Goal: Information Seeking & Learning: Learn about a topic

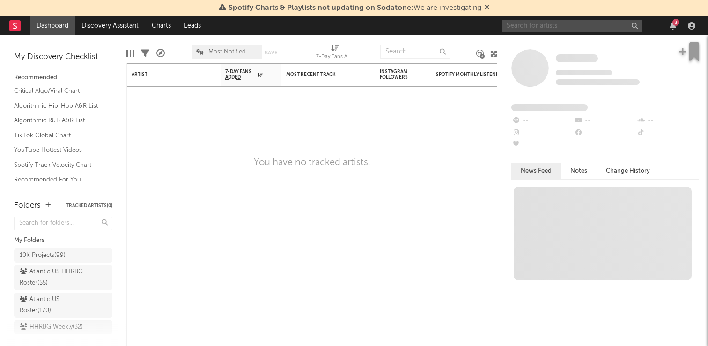
click at [554, 29] on input "text" at bounding box center [572, 26] width 140 height 12
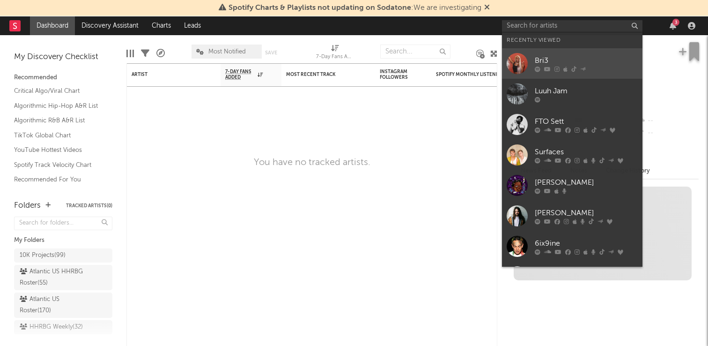
click at [544, 63] on div "Bri3" at bounding box center [586, 60] width 103 height 11
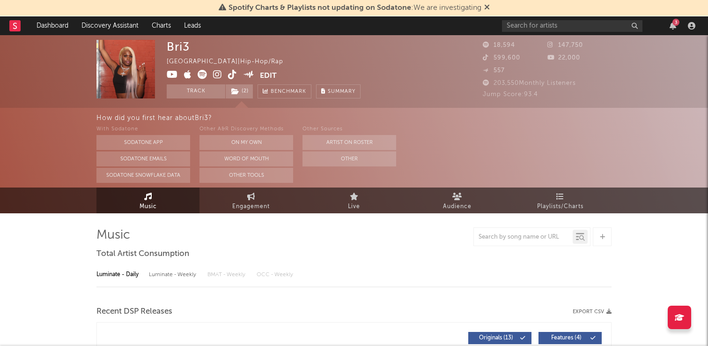
select select "6m"
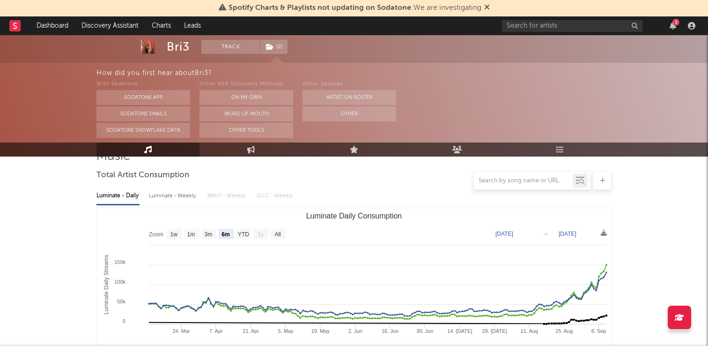
scroll to position [91, 0]
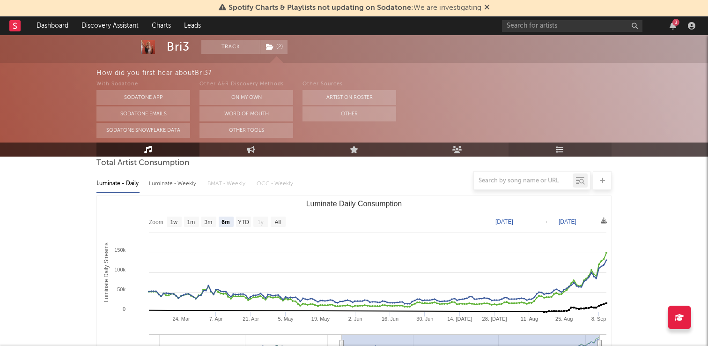
click at [561, 152] on icon at bounding box center [560, 149] width 8 height 7
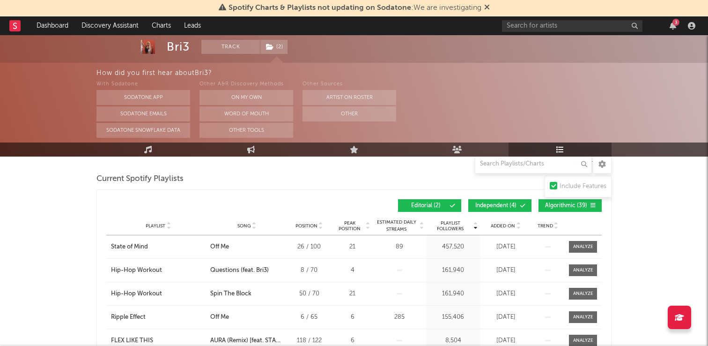
scroll to position [131, 0]
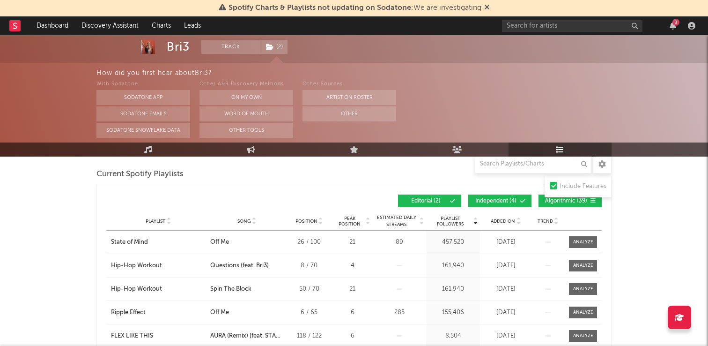
click at [512, 220] on span "Added On" at bounding box center [503, 221] width 24 height 6
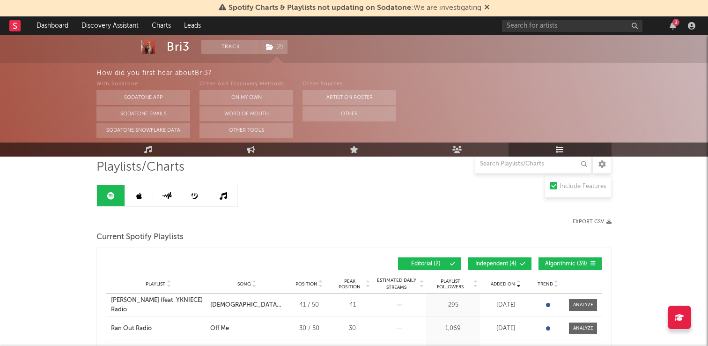
scroll to position [36, 0]
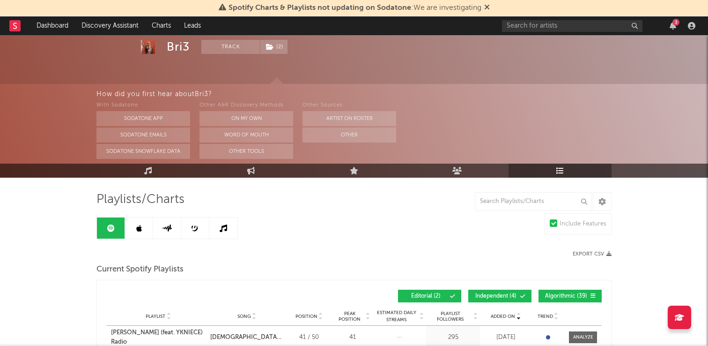
click at [144, 233] on link at bounding box center [139, 227] width 28 height 21
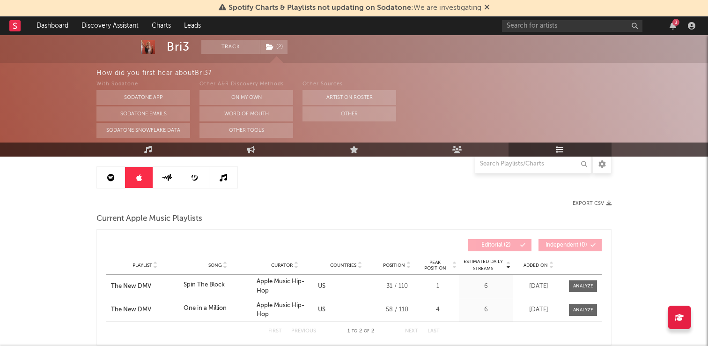
scroll to position [81, 0]
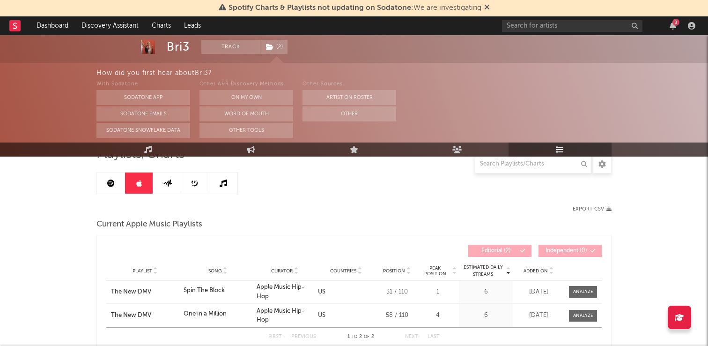
click at [165, 183] on icon at bounding box center [167, 182] width 11 height 7
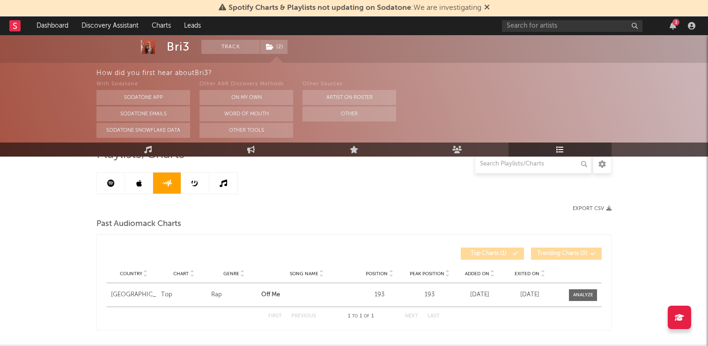
click at [200, 183] on link at bounding box center [195, 182] width 28 height 21
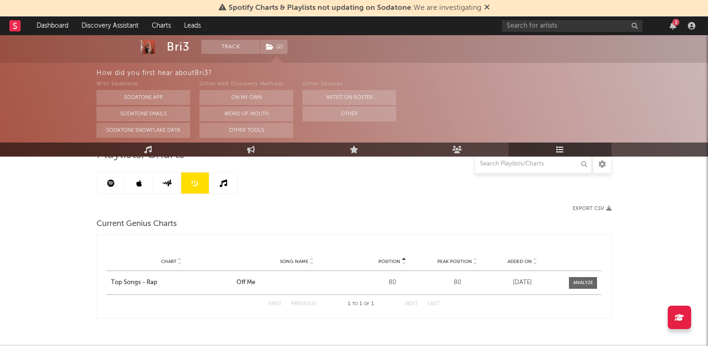
click at [221, 184] on icon at bounding box center [223, 182] width 7 height 7
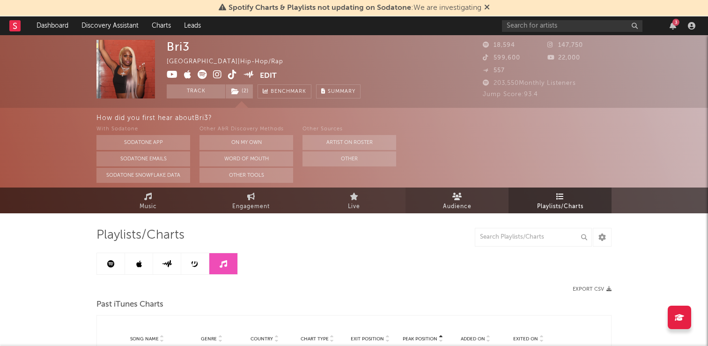
click at [466, 205] on span "Audience" at bounding box center [457, 206] width 29 height 11
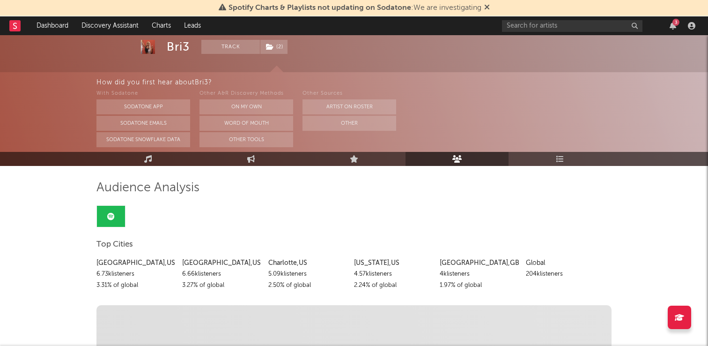
scroll to position [50, 0]
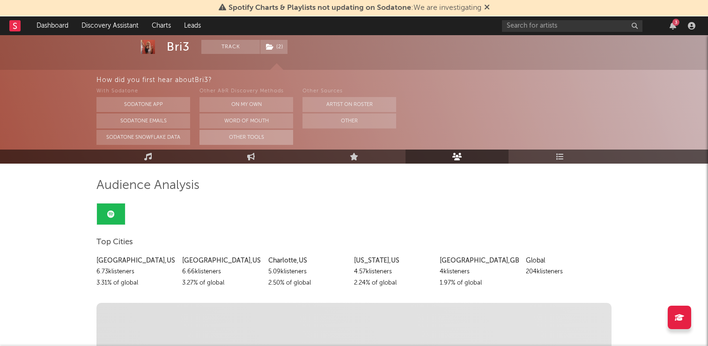
click at [267, 144] on button "Other Tools" at bounding box center [246, 137] width 94 height 15
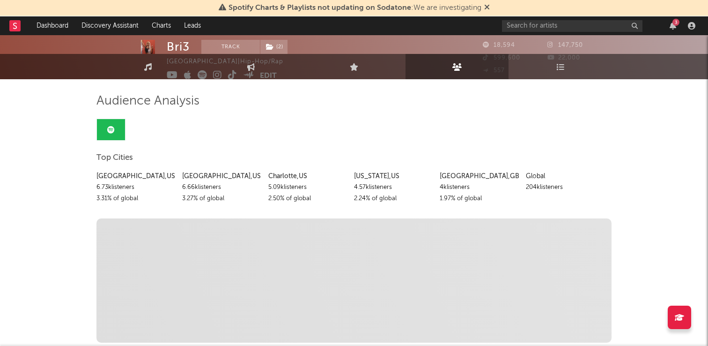
scroll to position [0, 0]
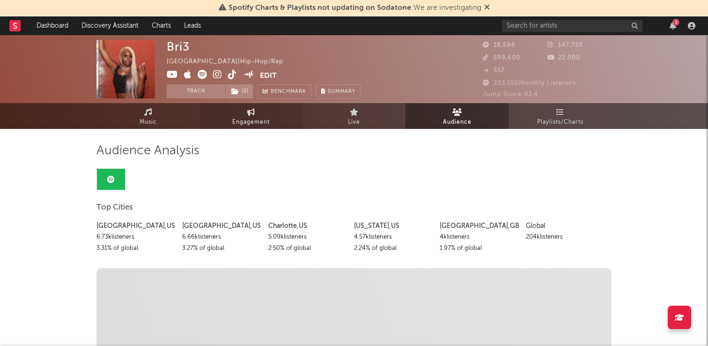
click at [258, 120] on span "Engagement" at bounding box center [250, 122] width 37 height 11
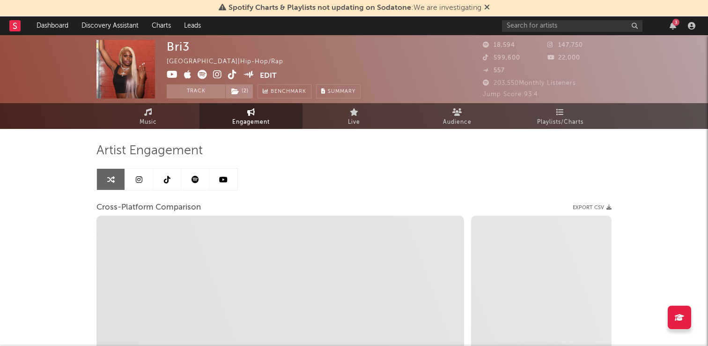
select select "1w"
click at [143, 178] on link at bounding box center [139, 179] width 28 height 21
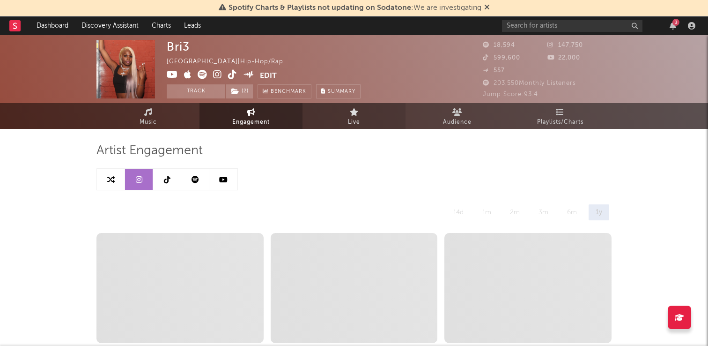
select select "6m"
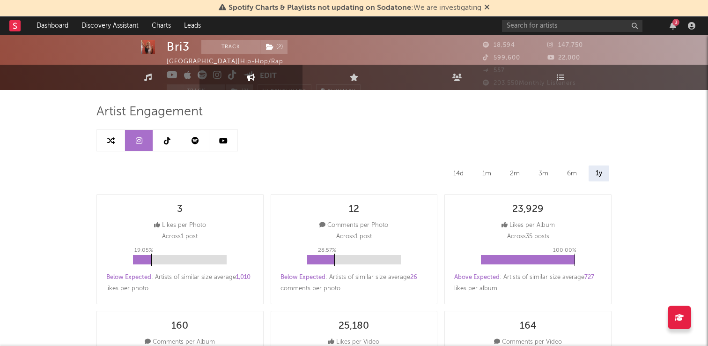
scroll to position [1, 0]
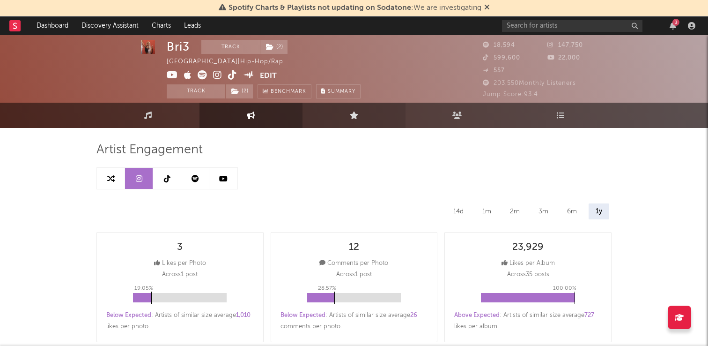
click at [343, 120] on link "Live" at bounding box center [353, 115] width 103 height 25
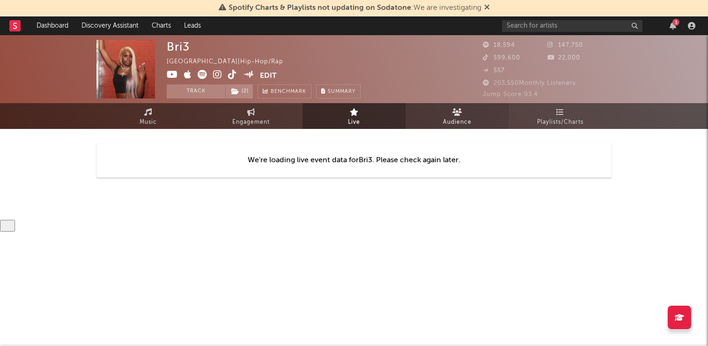
click at [435, 125] on link "Audience" at bounding box center [456, 116] width 103 height 26
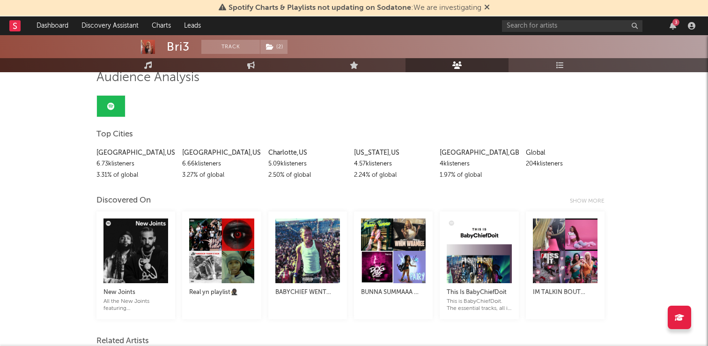
scroll to position [73, 0]
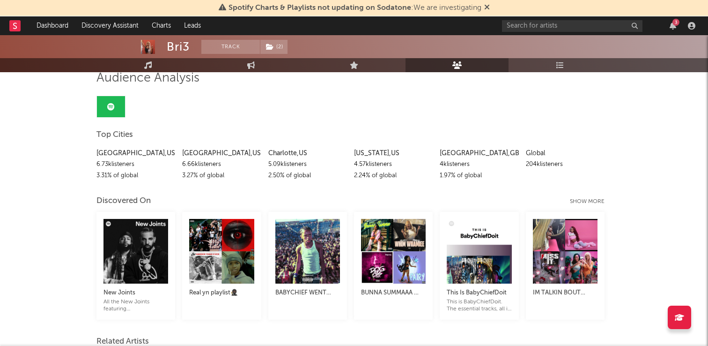
click at [576, 203] on div "Show more" at bounding box center [591, 201] width 42 height 11
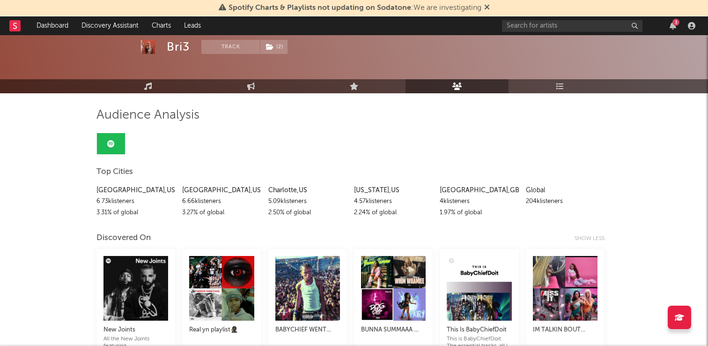
scroll to position [0, 0]
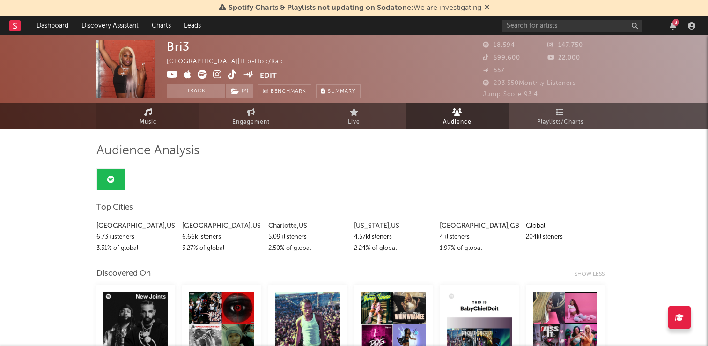
click at [158, 119] on link "Music" at bounding box center [147, 116] width 103 height 26
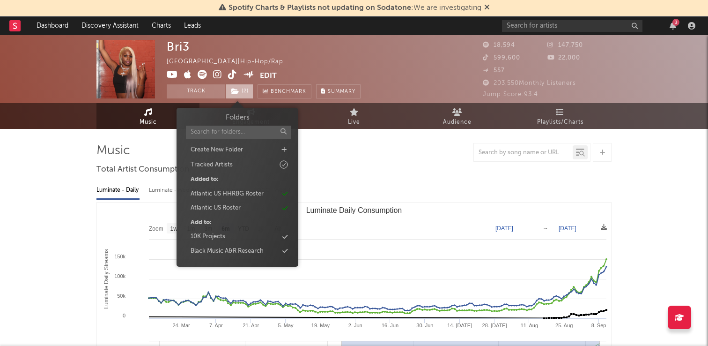
click at [247, 91] on span "( 2 )" at bounding box center [239, 91] width 28 height 14
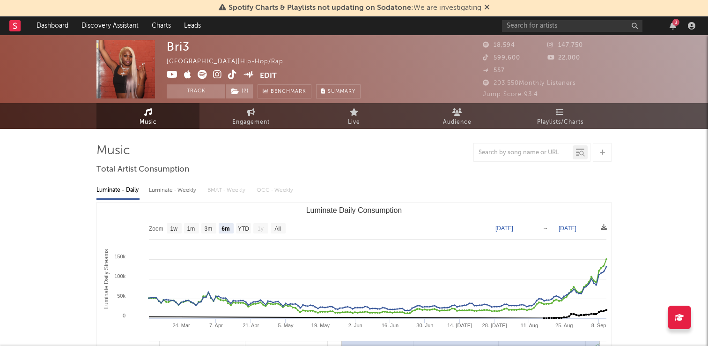
click at [334, 182] on div "Luminate - Daily Luminate - Weekly BMAT - Weekly OCC - Weekly" at bounding box center [353, 190] width 515 height 16
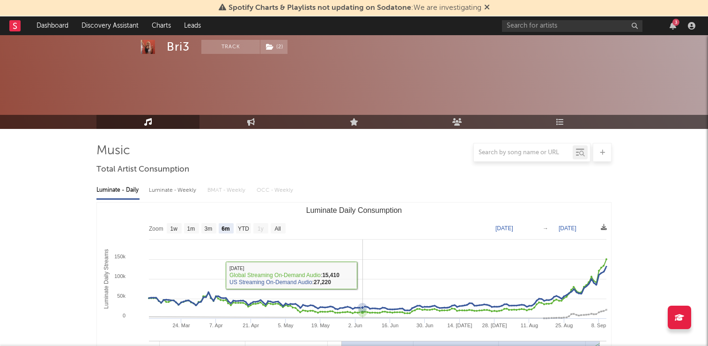
scroll to position [99, 0]
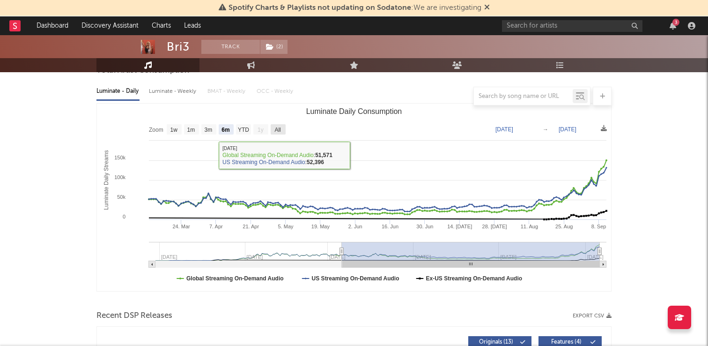
click at [285, 128] on rect "Luminate Daily Consumption" at bounding box center [278, 129] width 15 height 10
select select "All"
type input "[DATE]"
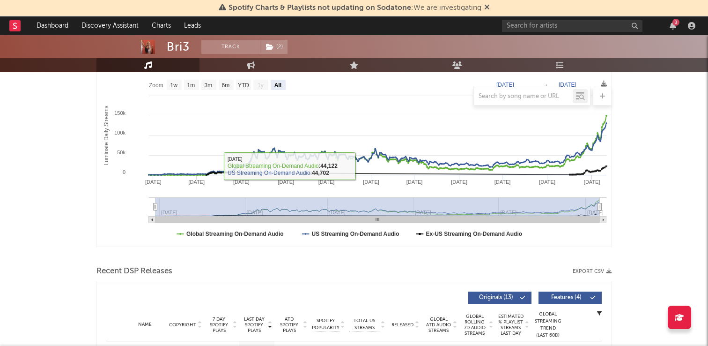
scroll to position [294, 0]
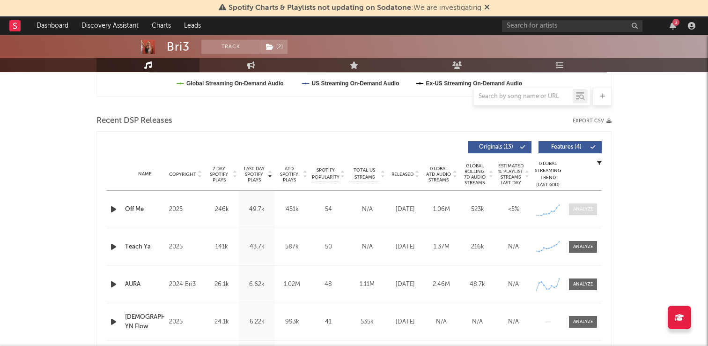
click at [586, 207] on div at bounding box center [583, 209] width 20 height 7
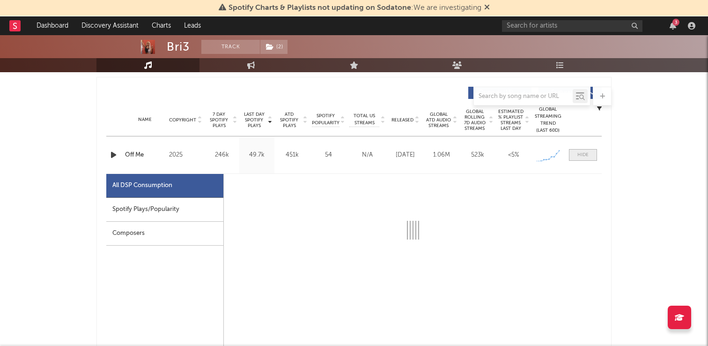
select select "1w"
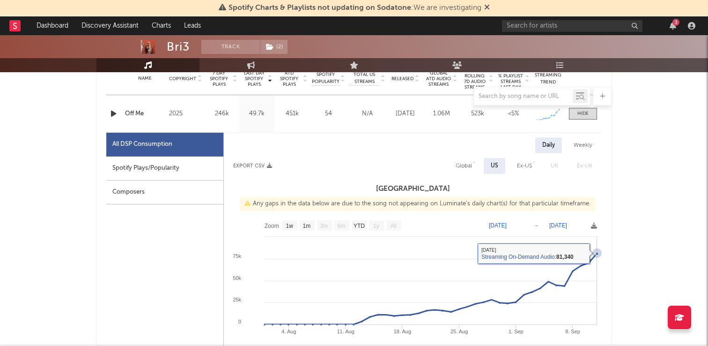
scroll to position [370, 0]
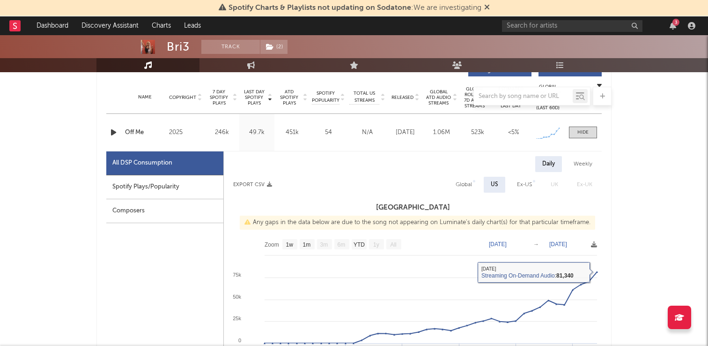
click at [593, 125] on div "Name Off Me Copyright 2025 Label P2025 Album Names Off Me Composer Names 7 Day …" at bounding box center [353, 132] width 495 height 37
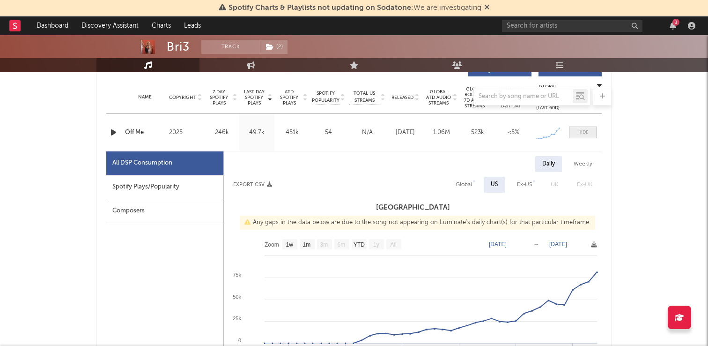
click at [593, 130] on span at bounding box center [583, 132] width 28 height 12
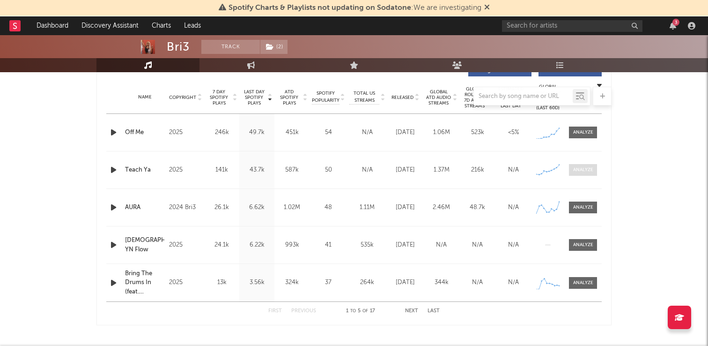
click at [586, 164] on span at bounding box center [583, 170] width 28 height 12
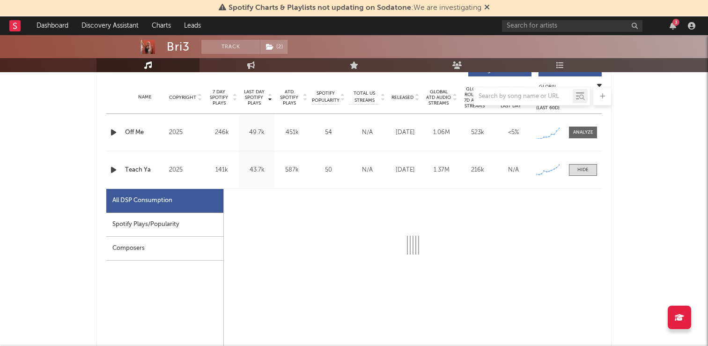
select select "1w"
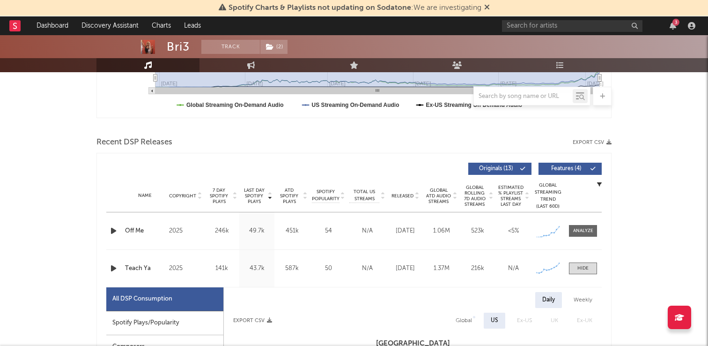
scroll to position [222, 0]
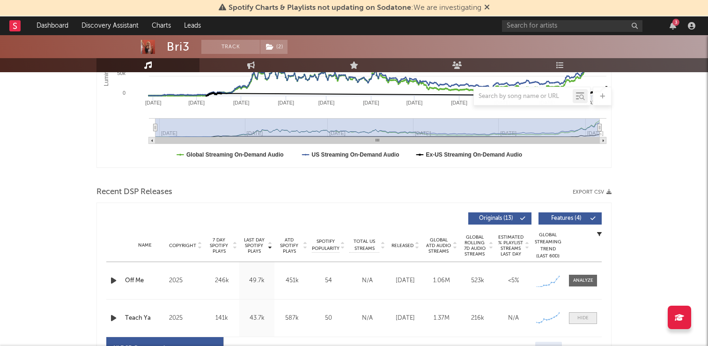
click at [581, 319] on div at bounding box center [582, 317] width 11 height 7
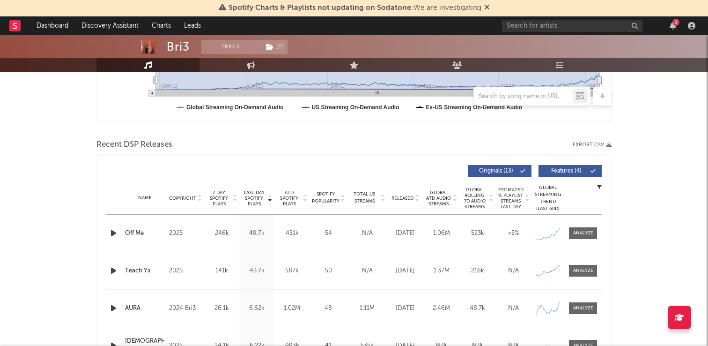
scroll to position [354, 0]
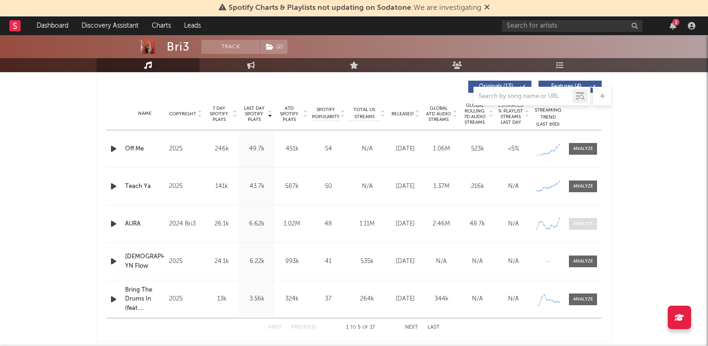
click at [577, 225] on div at bounding box center [583, 223] width 20 height 7
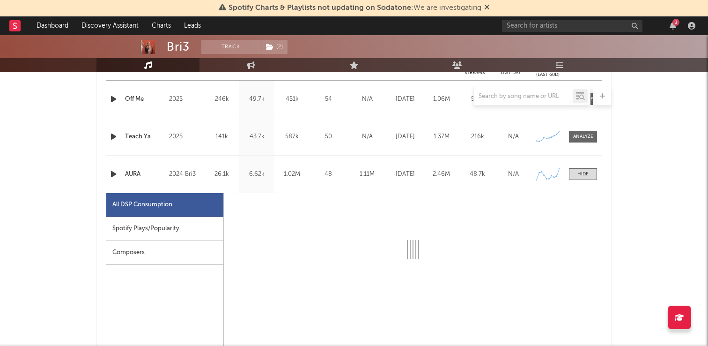
select select "6m"
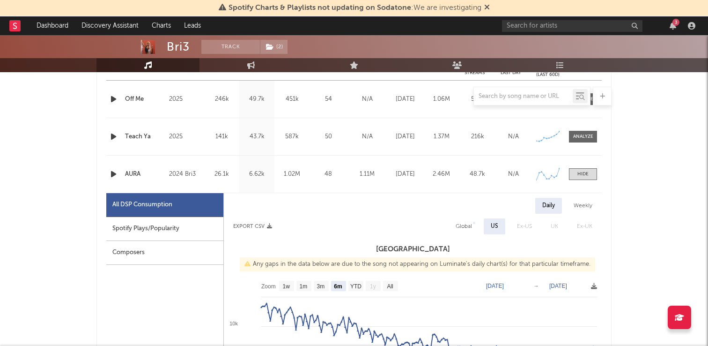
scroll to position [440, 0]
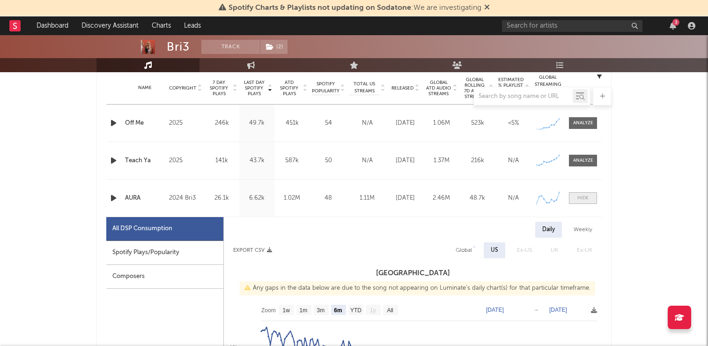
click at [586, 195] on div at bounding box center [582, 197] width 11 height 7
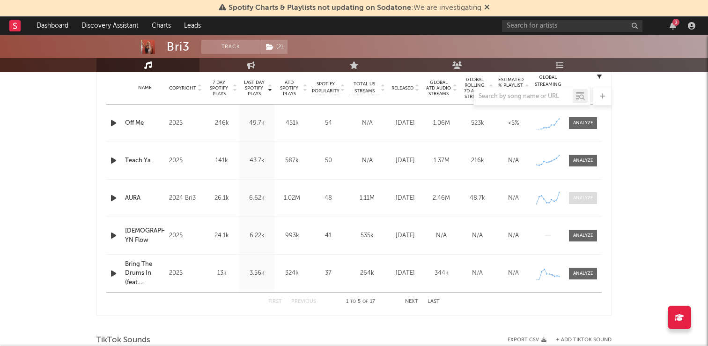
scroll to position [441, 0]
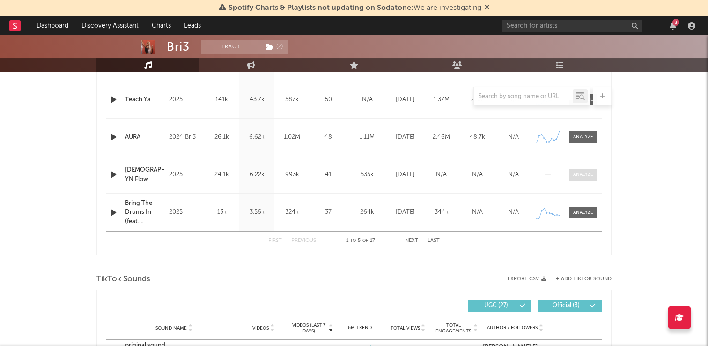
click at [581, 177] on div at bounding box center [583, 174] width 20 height 7
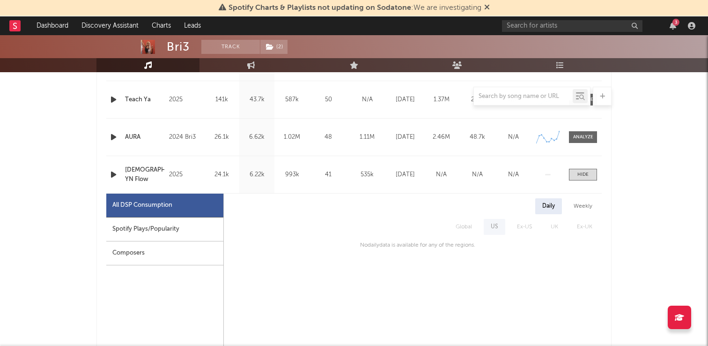
scroll to position [495, 0]
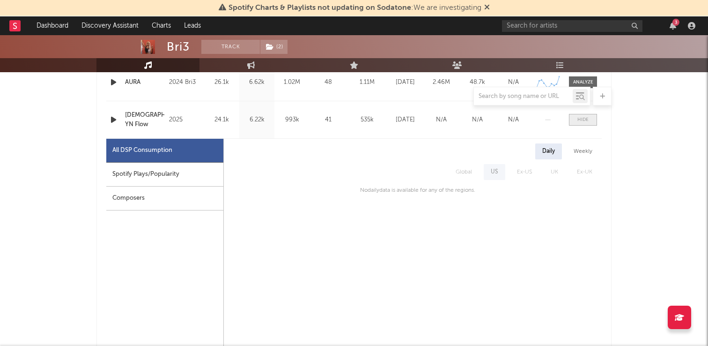
click at [583, 116] on div at bounding box center [582, 119] width 11 height 7
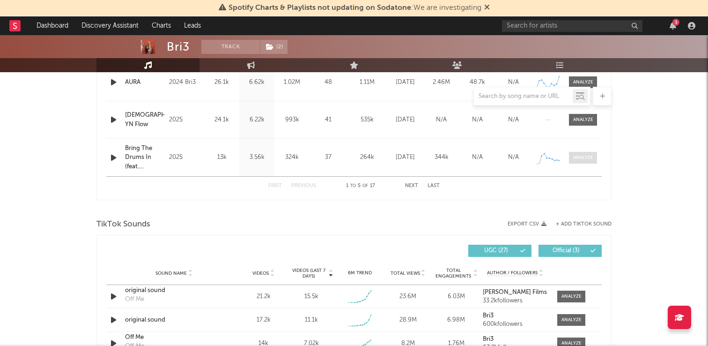
click at [581, 156] on div at bounding box center [583, 157] width 20 height 7
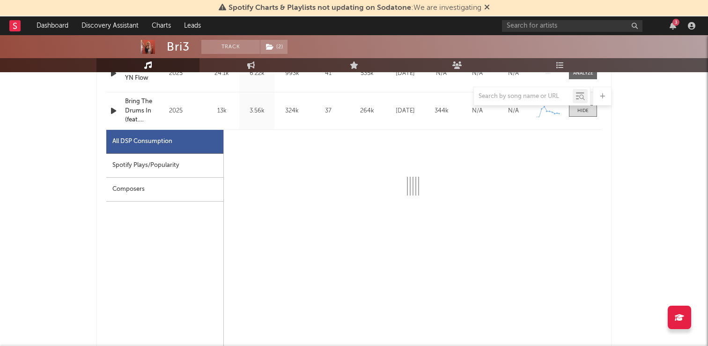
select select "1w"
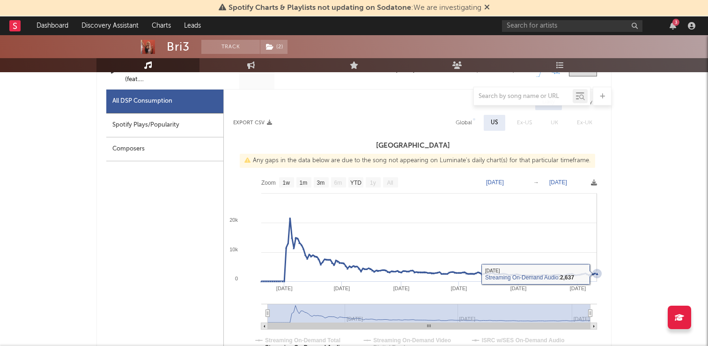
scroll to position [524, 0]
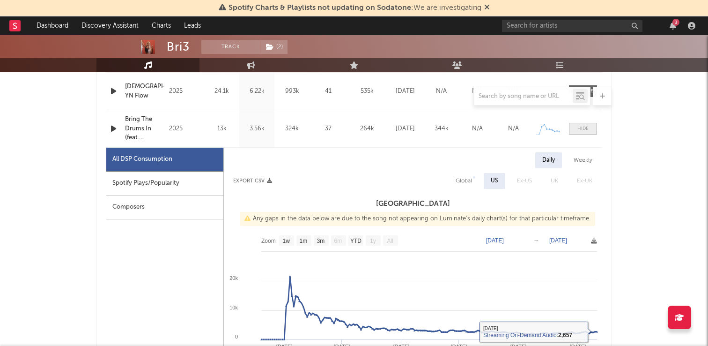
click at [579, 127] on div at bounding box center [582, 128] width 11 height 7
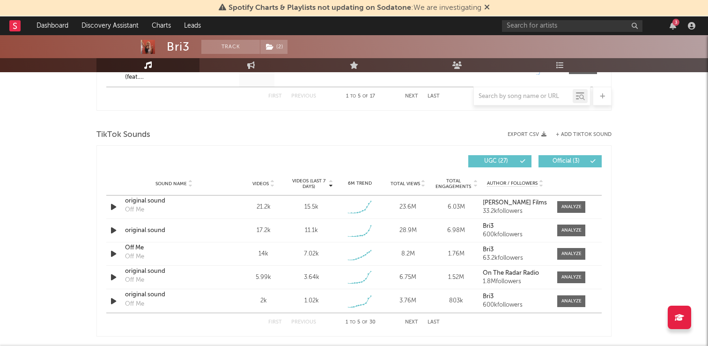
scroll to position [596, 0]
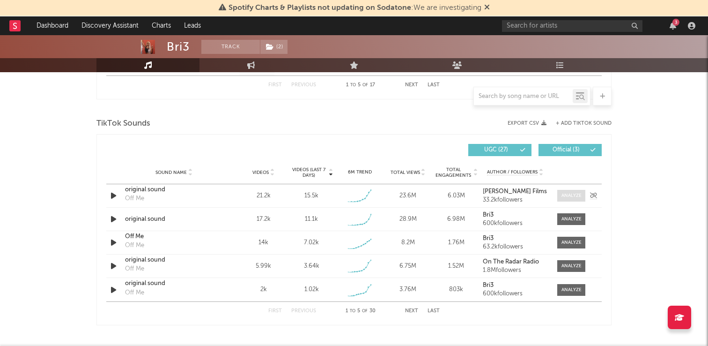
click at [580, 197] on div at bounding box center [571, 195] width 20 height 7
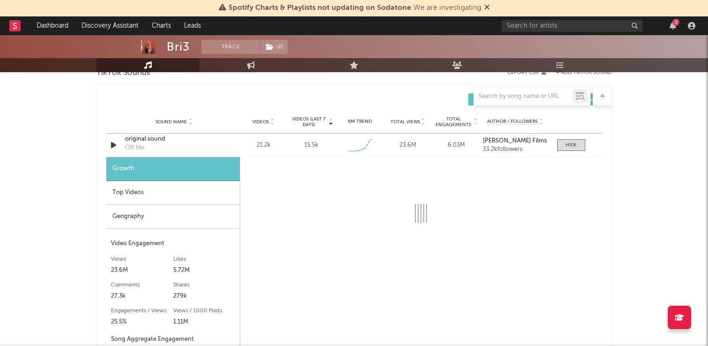
scroll to position [649, 0]
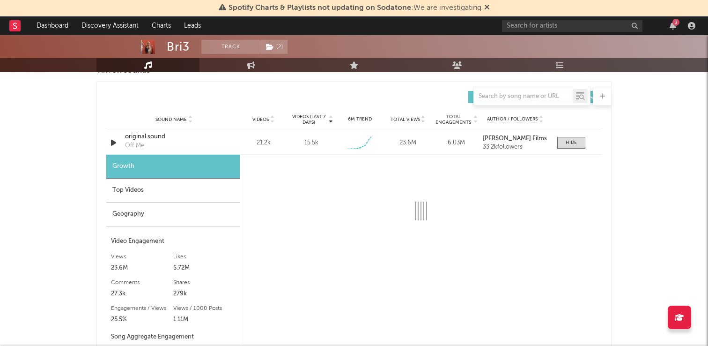
select select "1w"
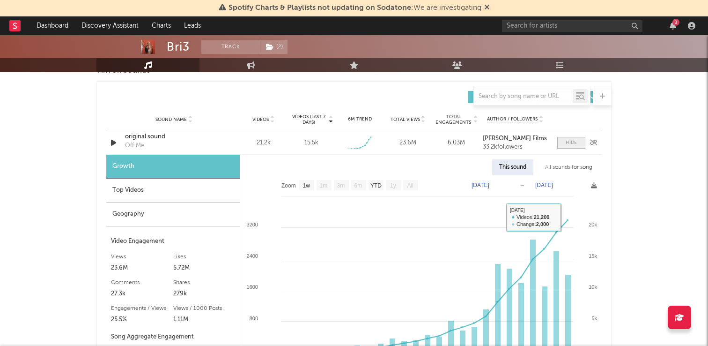
click at [581, 144] on span at bounding box center [571, 143] width 28 height 12
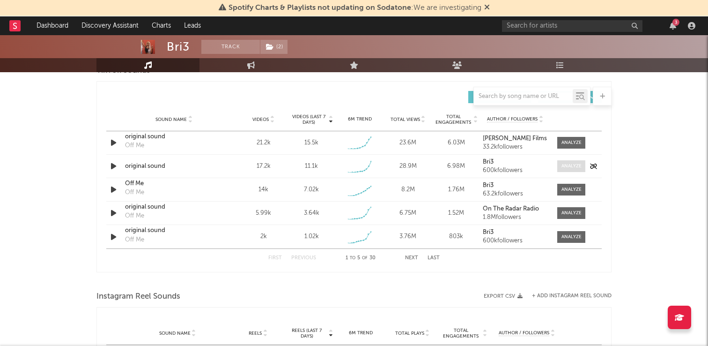
click at [575, 168] on div at bounding box center [571, 165] width 20 height 7
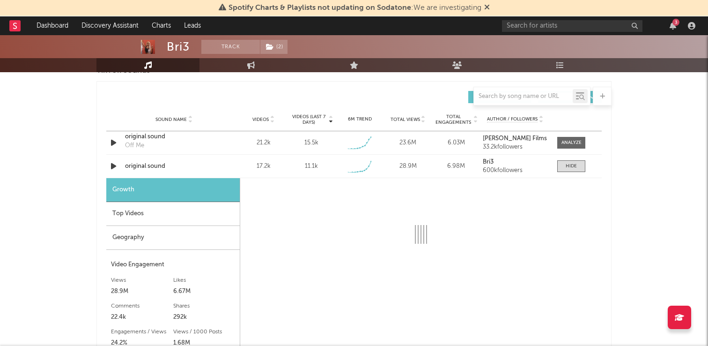
select select "1w"
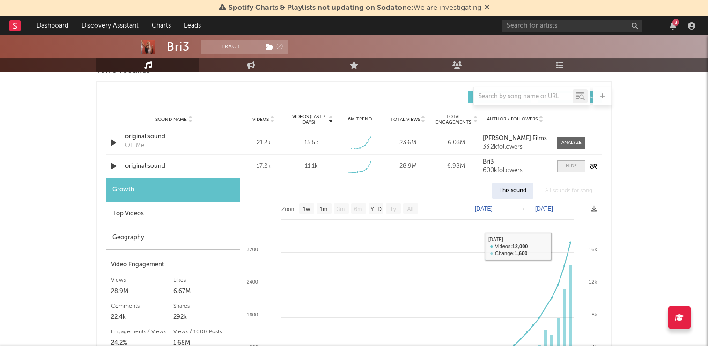
click at [566, 163] on div at bounding box center [571, 165] width 11 height 7
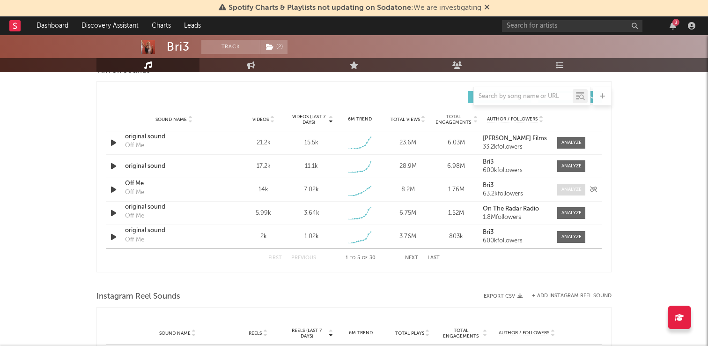
click at [574, 189] on div at bounding box center [571, 189] width 20 height 7
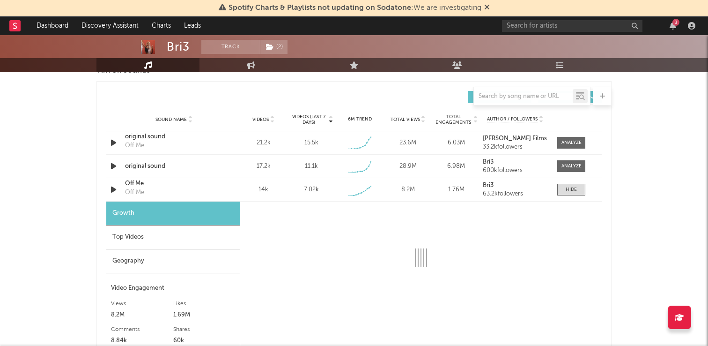
select select "1w"
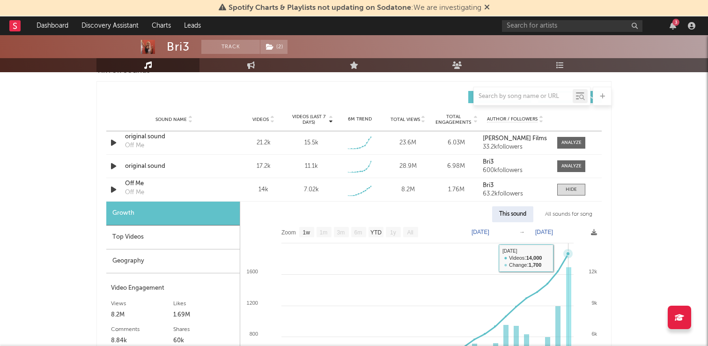
scroll to position [675, 0]
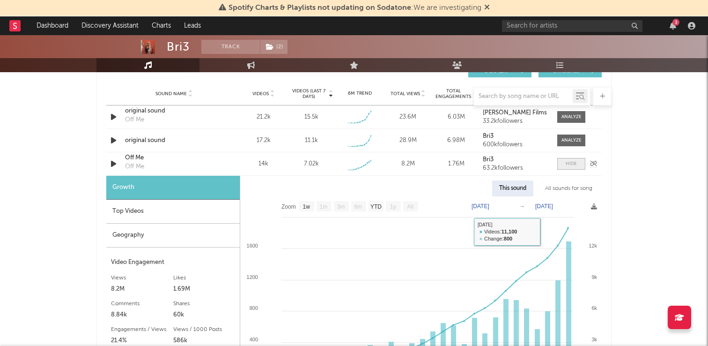
click at [576, 162] on div at bounding box center [571, 163] width 11 height 7
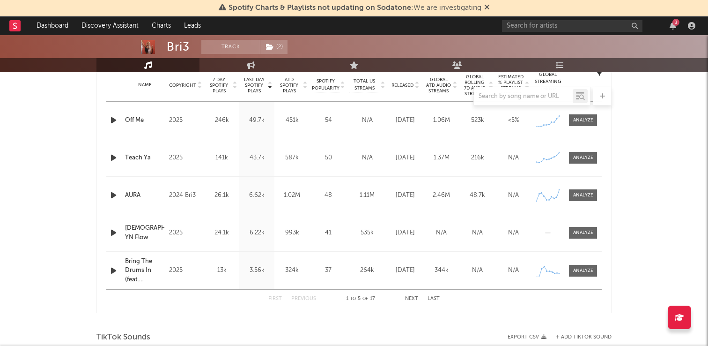
scroll to position [364, 0]
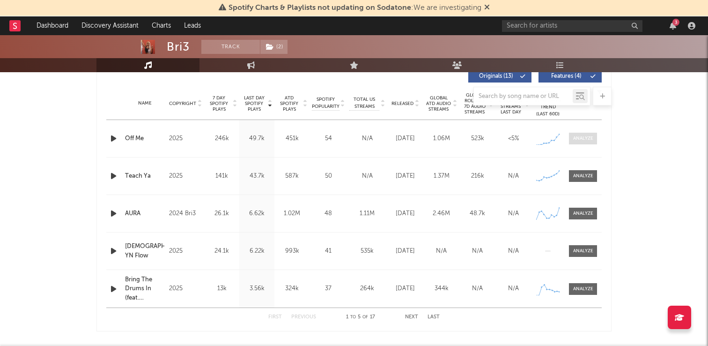
click at [592, 138] on div at bounding box center [583, 138] width 20 height 7
select select "1w"
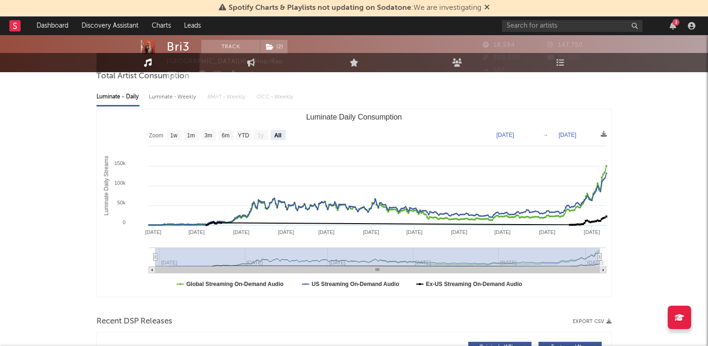
scroll to position [0, 0]
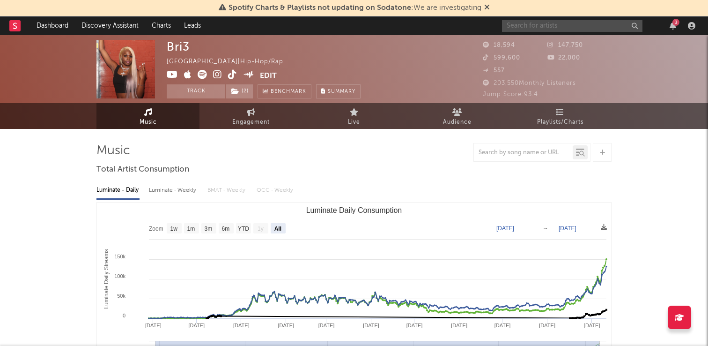
click at [552, 28] on input "text" at bounding box center [572, 26] width 140 height 12
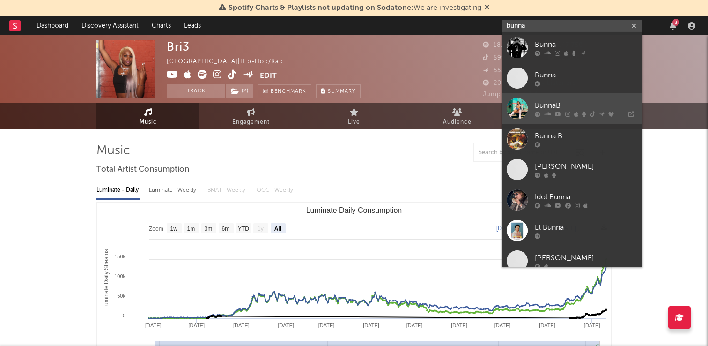
type input "bunna"
click at [565, 102] on div "BunnaB" at bounding box center [586, 105] width 103 height 11
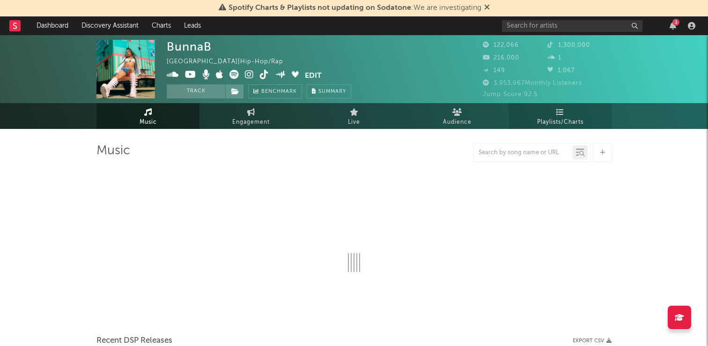
select select "6m"
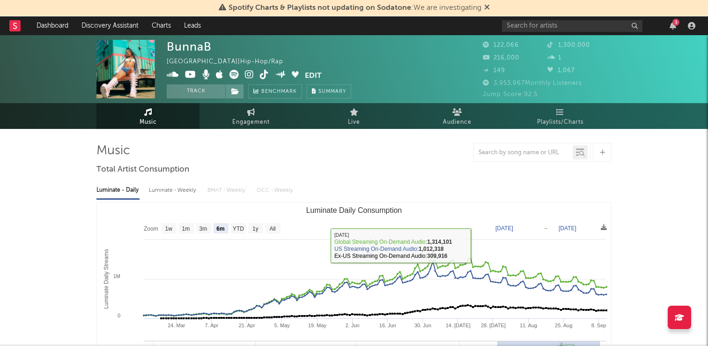
click at [180, 191] on div "Luminate - Weekly" at bounding box center [173, 190] width 49 height 16
select select "6m"
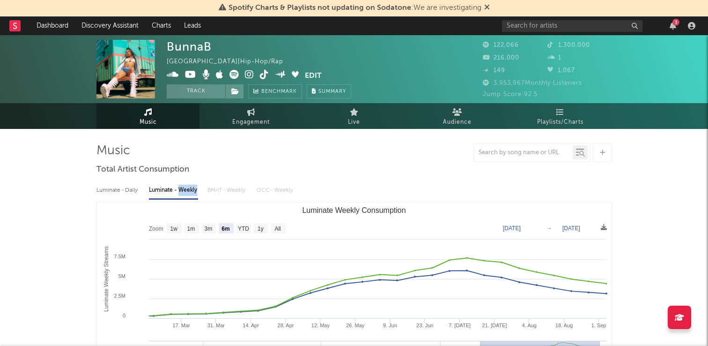
click at [180, 191] on div "Luminate - Weekly" at bounding box center [173, 190] width 49 height 16
click at [116, 188] on div "Luminate - Daily" at bounding box center [117, 190] width 43 height 16
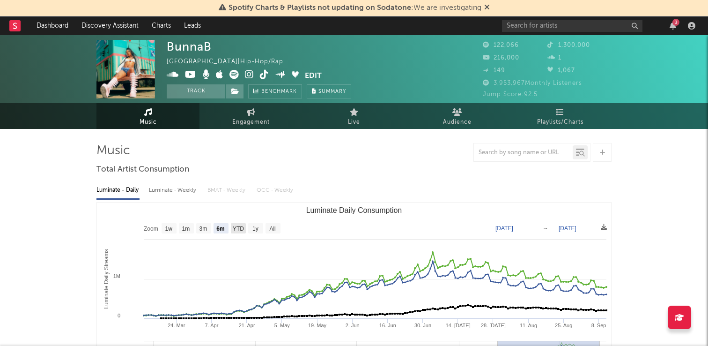
click at [239, 228] on text "YTD" at bounding box center [238, 228] width 11 height 7
select select "YTD"
type input "2025-01-01"
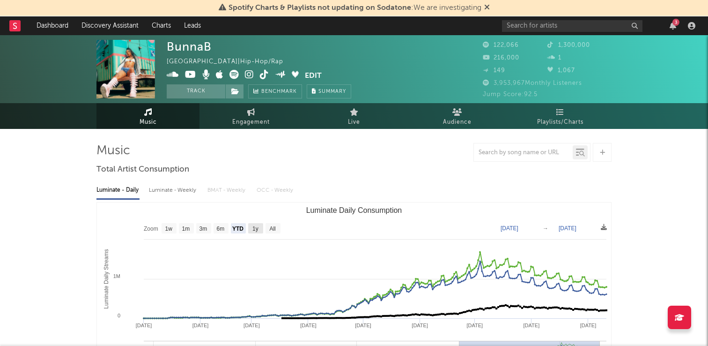
click at [256, 230] on text "1y" at bounding box center [255, 228] width 6 height 7
select select "1y"
type input "2024-09-11"
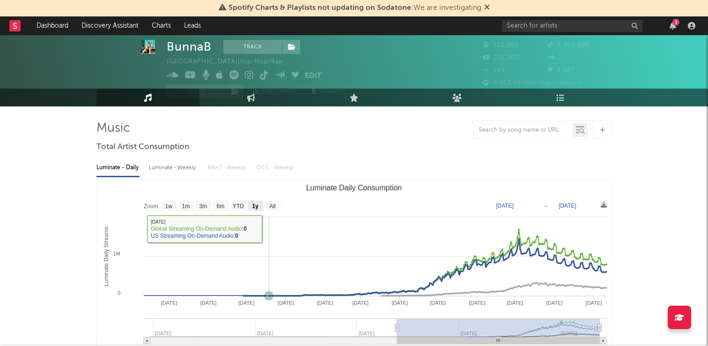
scroll to position [22, 0]
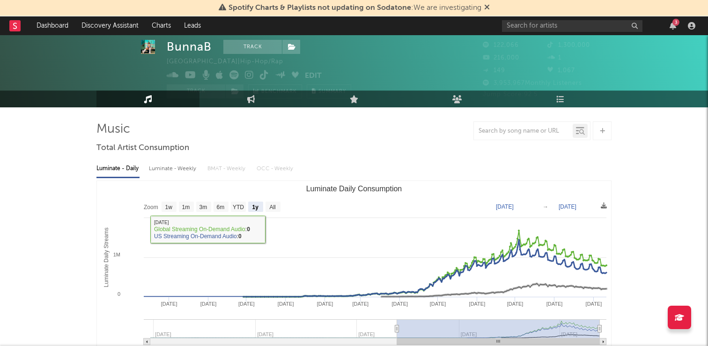
click at [274, 211] on rect "Luminate Daily Consumption" at bounding box center [272, 206] width 15 height 10
select select "All"
type input "2023-06-25"
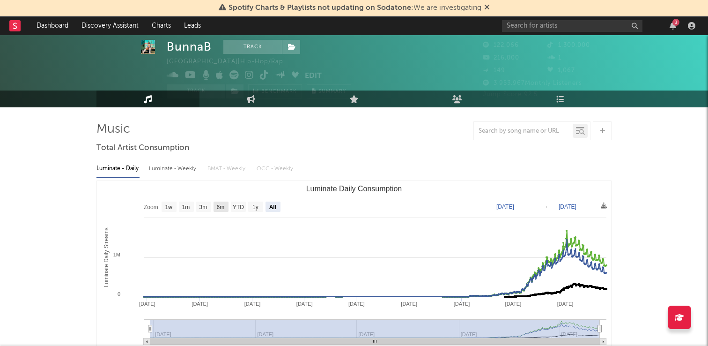
click at [220, 207] on text "6m" at bounding box center [221, 207] width 8 height 7
select select "6m"
type input "[DATE]"
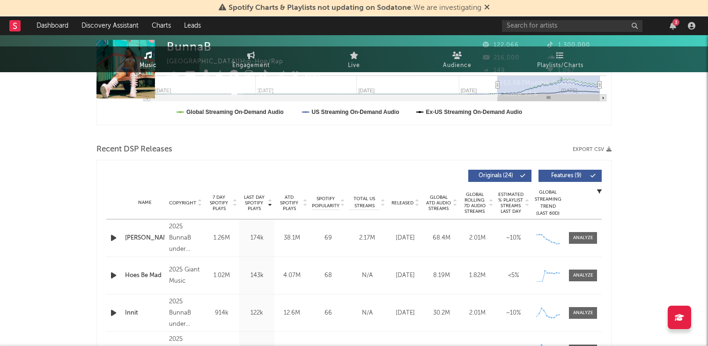
scroll to position [0, 0]
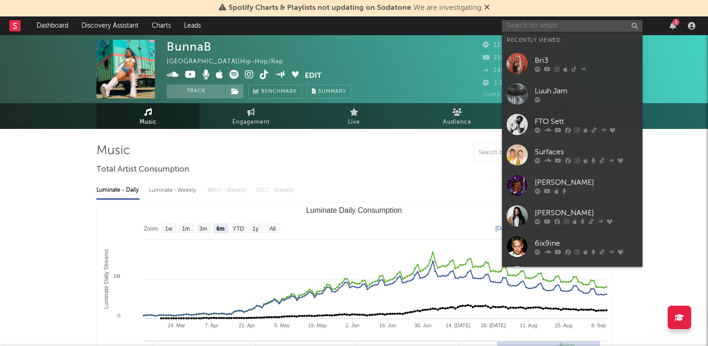
click at [559, 29] on input "text" at bounding box center [572, 26] width 140 height 12
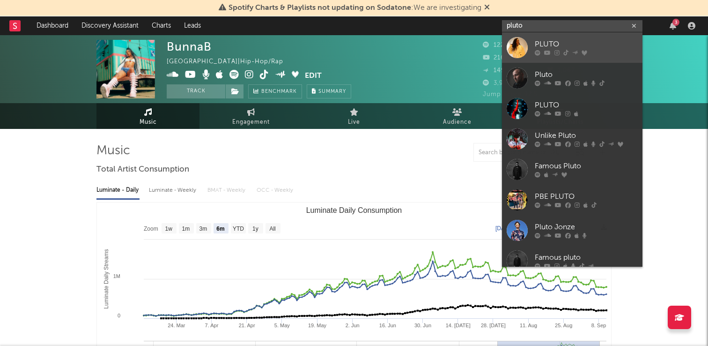
type input "pluto"
click at [546, 42] on div "PLUTO" at bounding box center [586, 44] width 103 height 11
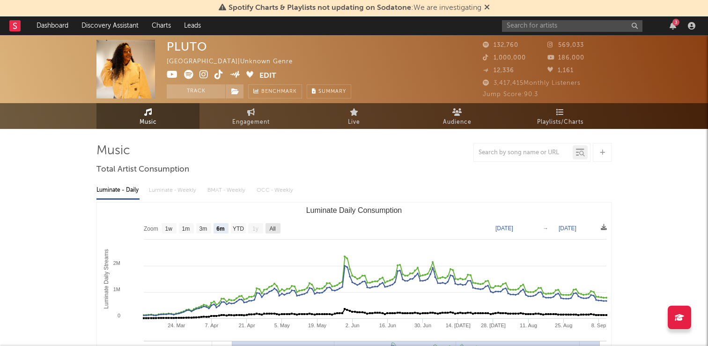
click at [274, 228] on text "All" at bounding box center [272, 228] width 6 height 7
select select "All"
type input "2025-01-29"
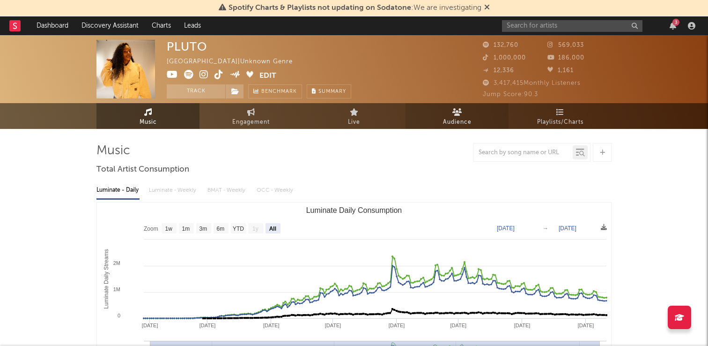
click at [462, 110] on link "Audience" at bounding box center [456, 116] width 103 height 26
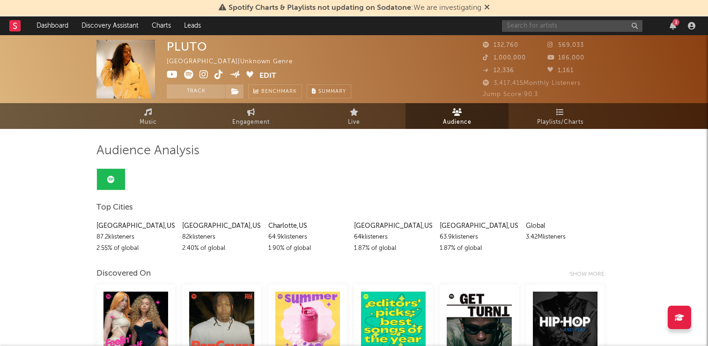
click at [515, 21] on input "text" at bounding box center [572, 26] width 140 height 12
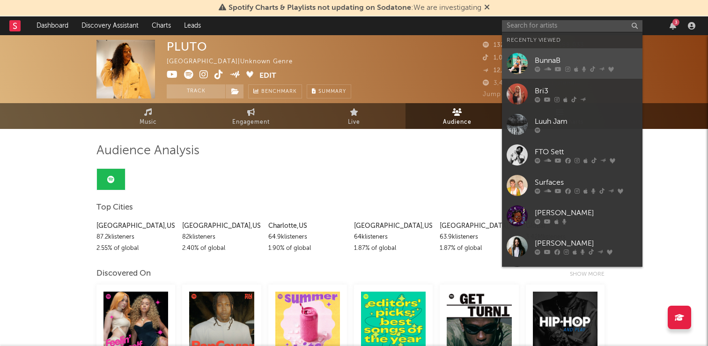
click at [546, 56] on div "BunnaB" at bounding box center [586, 60] width 103 height 11
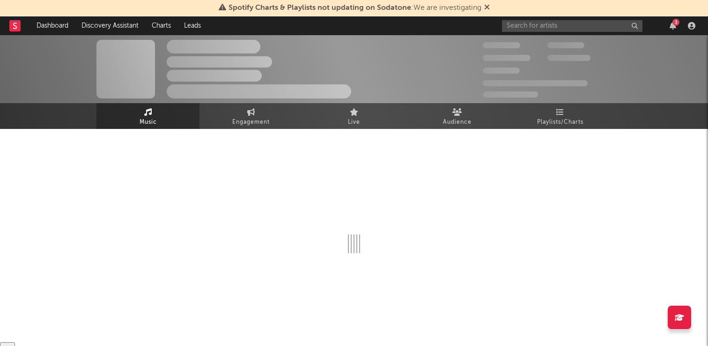
select select "6m"
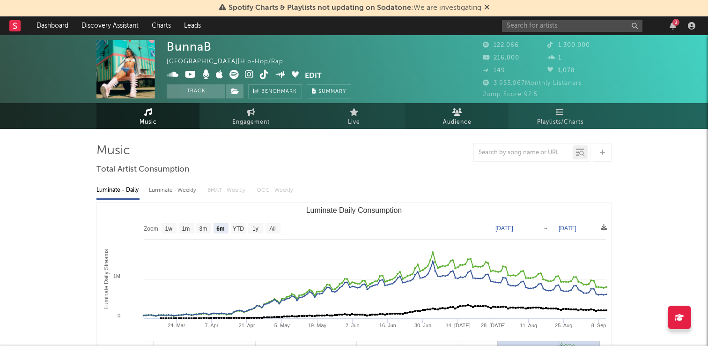
click at [458, 109] on icon at bounding box center [457, 111] width 10 height 7
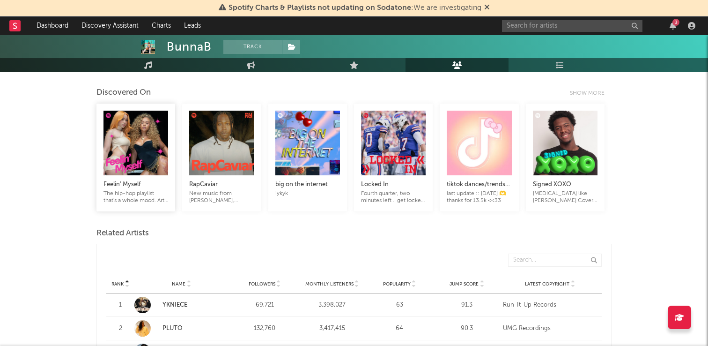
scroll to position [353, 0]
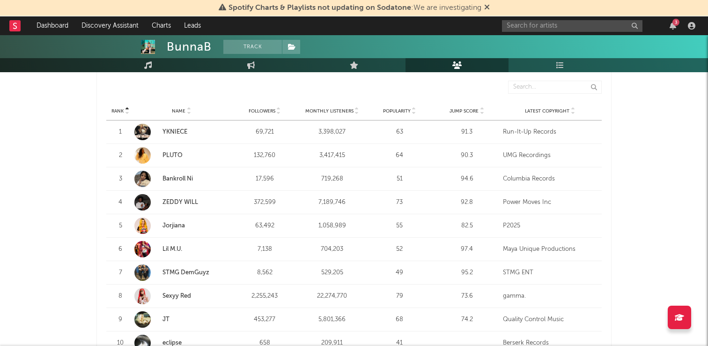
click at [170, 225] on link "Jorjiana" at bounding box center [173, 225] width 22 height 6
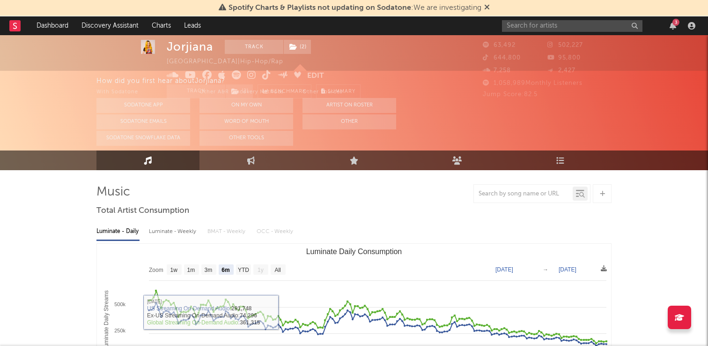
scroll to position [14, 0]
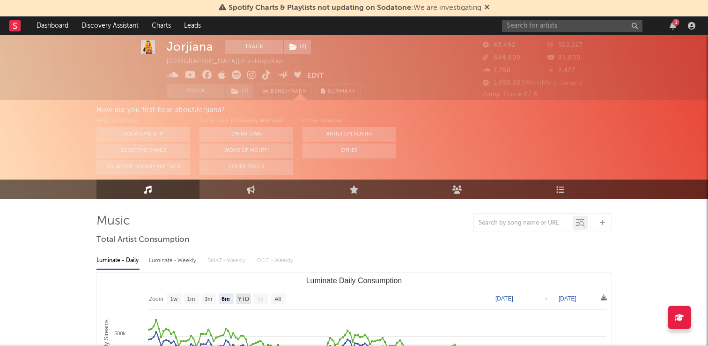
click at [247, 296] on text "YTD" at bounding box center [243, 298] width 11 height 7
select select "YTD"
type input "2025-01-01"
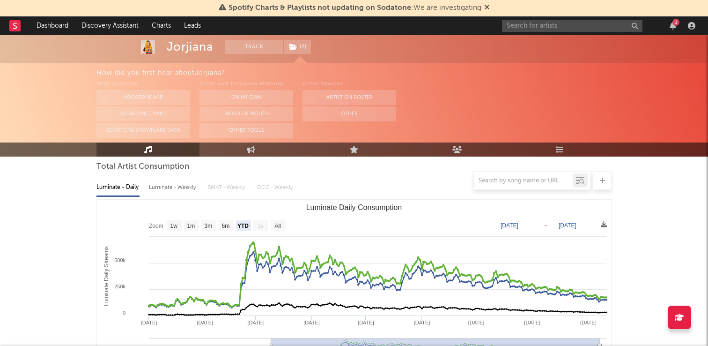
scroll to position [129, 0]
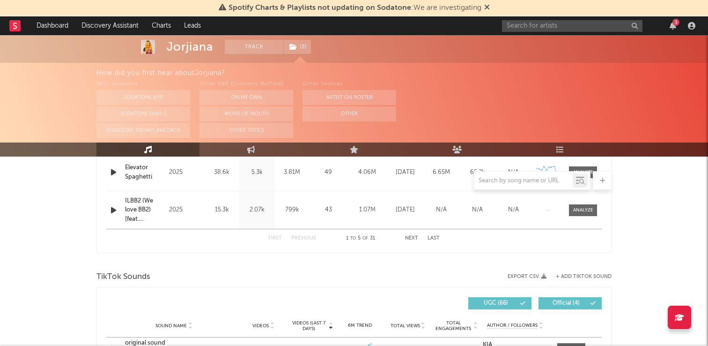
scroll to position [0, 0]
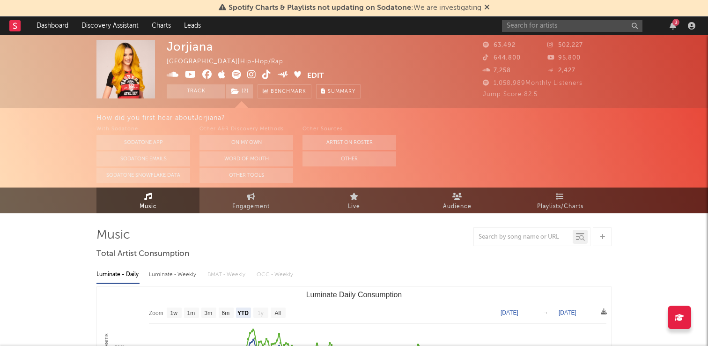
click at [546, 16] on div "3" at bounding box center [600, 25] width 197 height 19
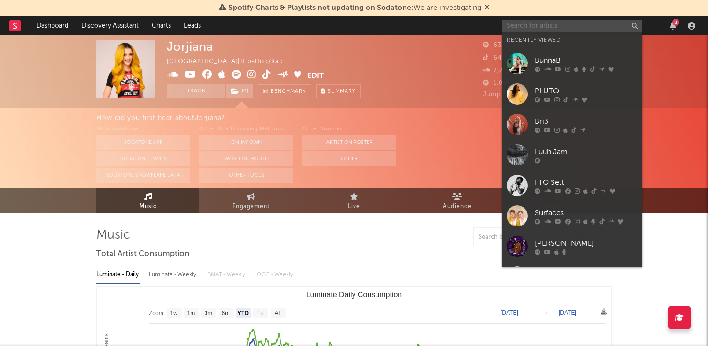
click at [546, 22] on input "text" at bounding box center [572, 26] width 140 height 12
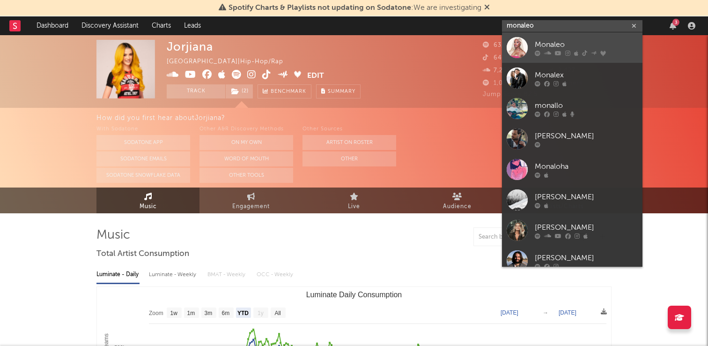
type input "monaleo"
click at [557, 39] on div "Monaleo" at bounding box center [586, 44] width 103 height 11
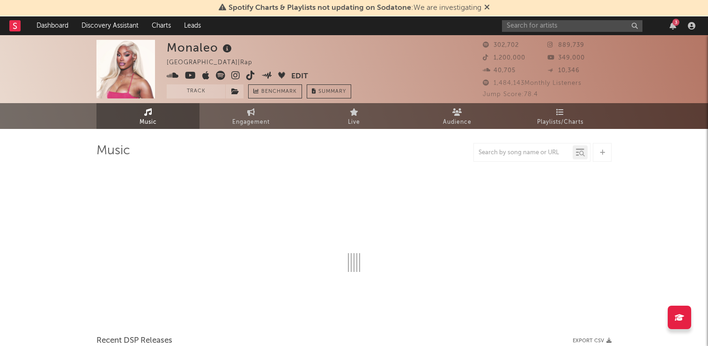
select select "6m"
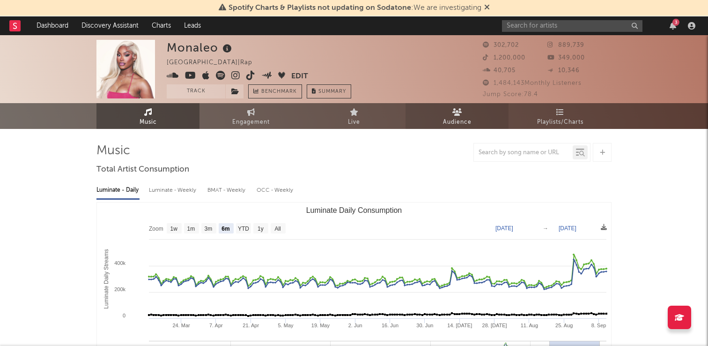
click at [484, 122] on link "Audience" at bounding box center [456, 116] width 103 height 26
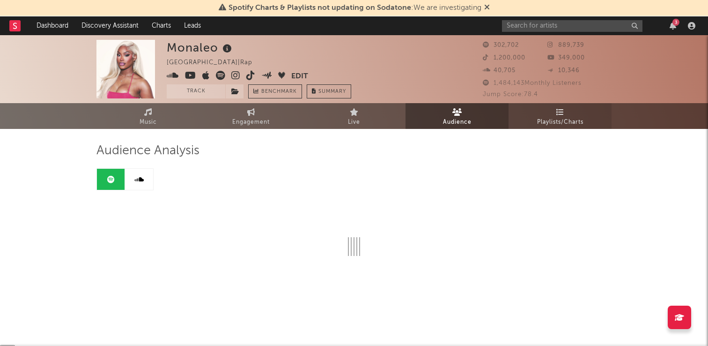
click at [537, 120] on span "Playlists/Charts" at bounding box center [560, 122] width 46 height 11
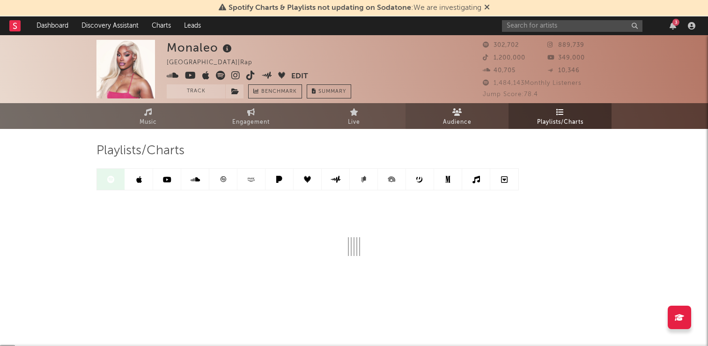
click at [474, 115] on link "Audience" at bounding box center [456, 116] width 103 height 26
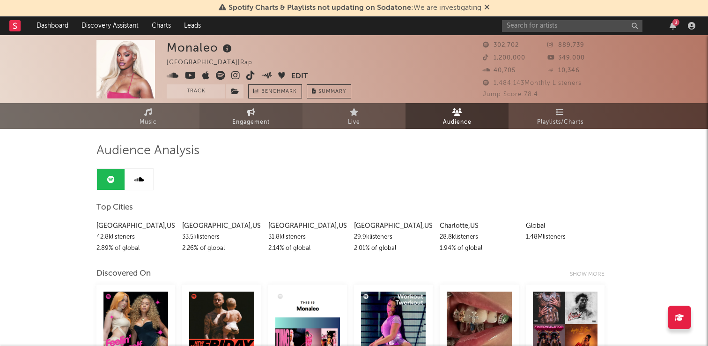
click at [260, 120] on span "Engagement" at bounding box center [250, 122] width 37 height 11
select select "1w"
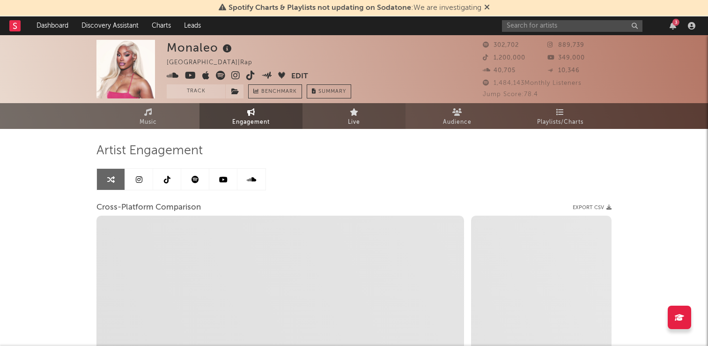
click at [346, 124] on link "Live" at bounding box center [353, 116] width 103 height 26
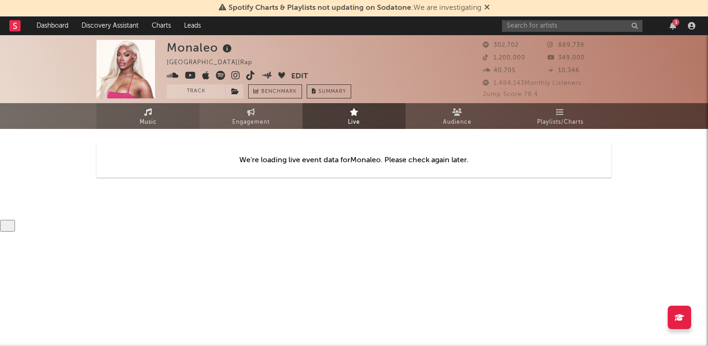
click at [140, 112] on link "Music" at bounding box center [147, 116] width 103 height 26
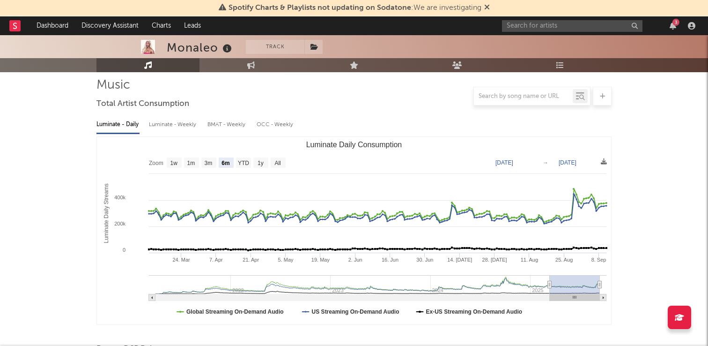
scroll to position [71, 0]
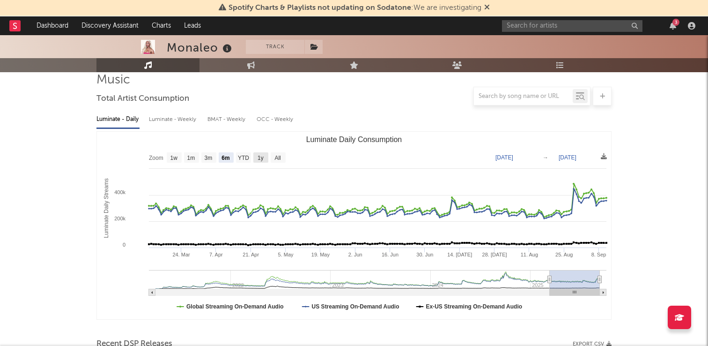
click at [257, 159] on rect "Luminate Daily Consumption" at bounding box center [260, 157] width 15 height 10
select select "1y"
type input "2024-09-11"
